Goal: Navigation & Orientation: Find specific page/section

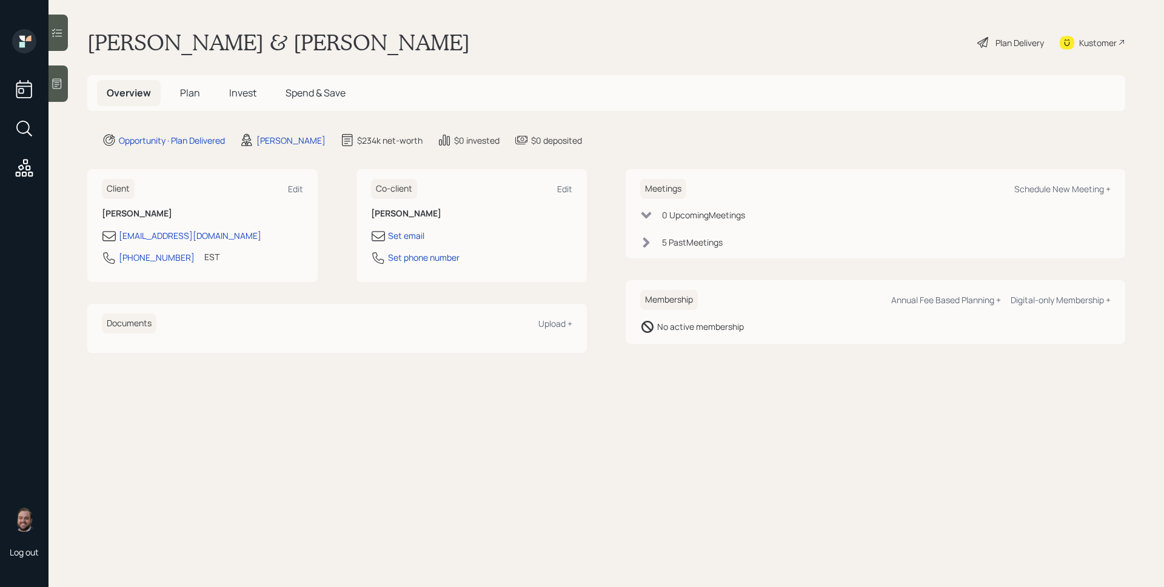
click at [196, 98] on span "Plan" at bounding box center [190, 92] width 20 height 13
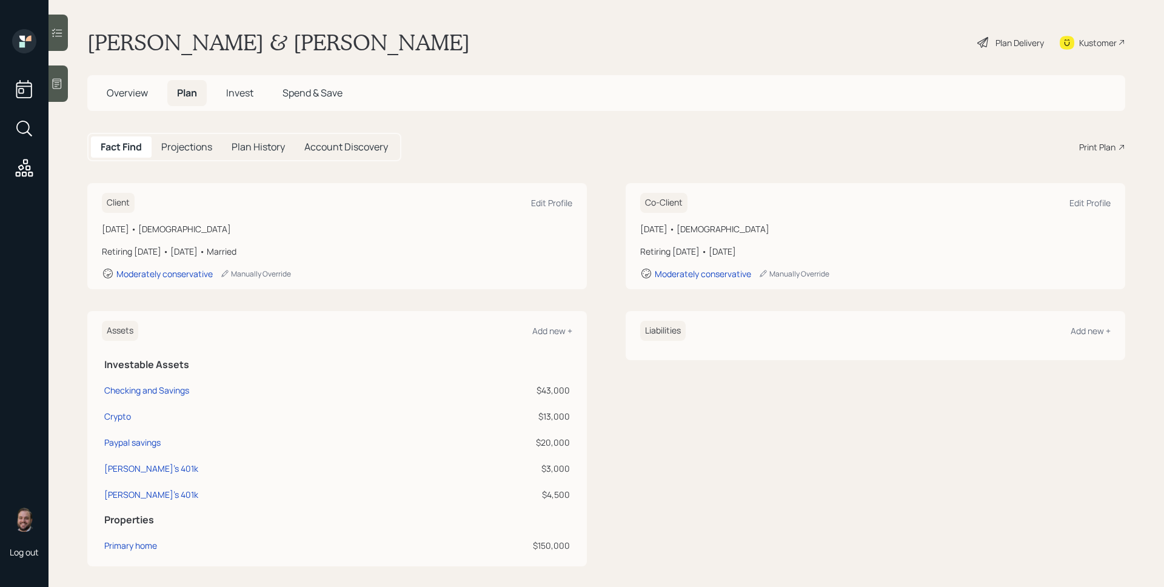
click at [228, 87] on span "Invest" at bounding box center [239, 92] width 27 height 13
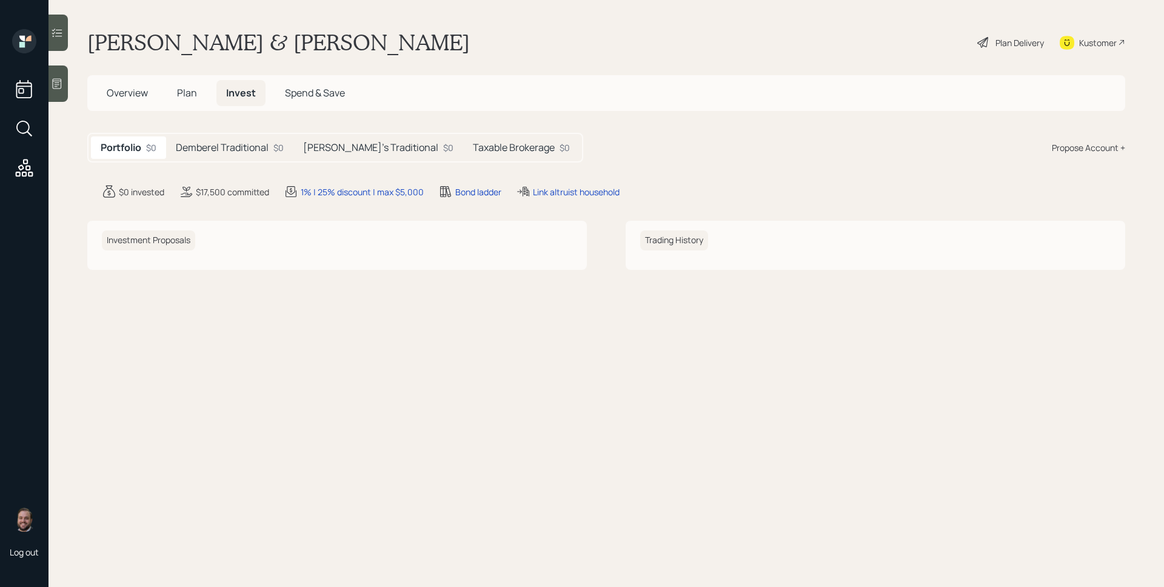
click at [246, 153] on h5 "Demberel Traditional" at bounding box center [222, 148] width 93 height 12
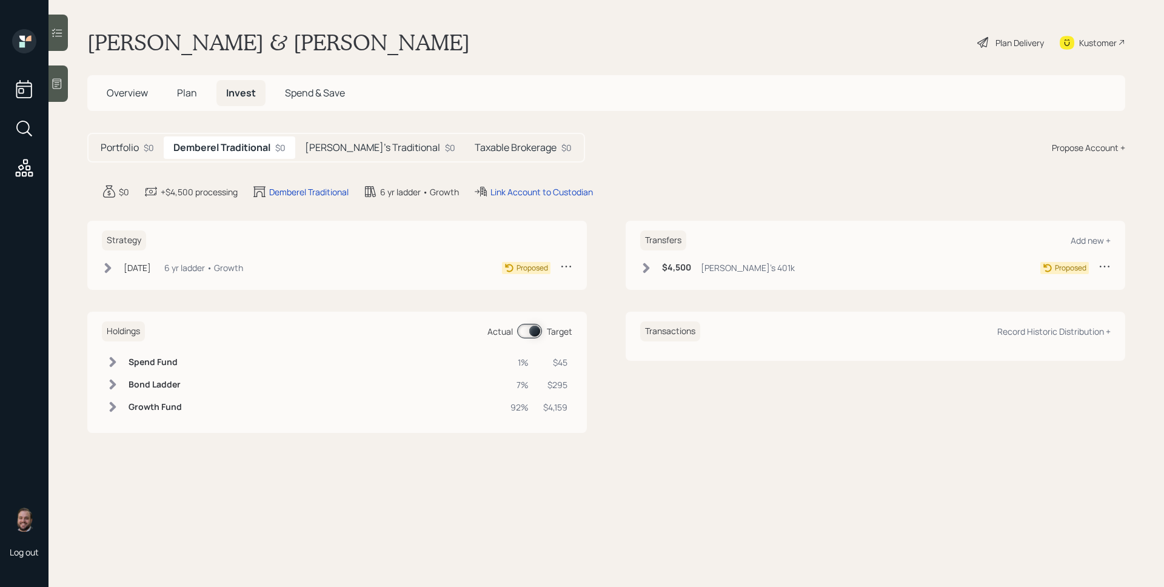
click at [364, 143] on h5 "[PERSON_NAME]'s Traditional" at bounding box center [372, 148] width 135 height 12
click at [470, 136] on div "Taxable Brokerage $0" at bounding box center [524, 147] width 116 height 22
click at [373, 147] on div "[PERSON_NAME]'s Traditional $0" at bounding box center [376, 147] width 170 height 22
click at [237, 147] on h5 "Demberel Traditional" at bounding box center [219, 148] width 93 height 12
click at [132, 84] on h5 "Overview" at bounding box center [127, 93] width 61 height 26
